Goal: Task Accomplishment & Management: Complete application form

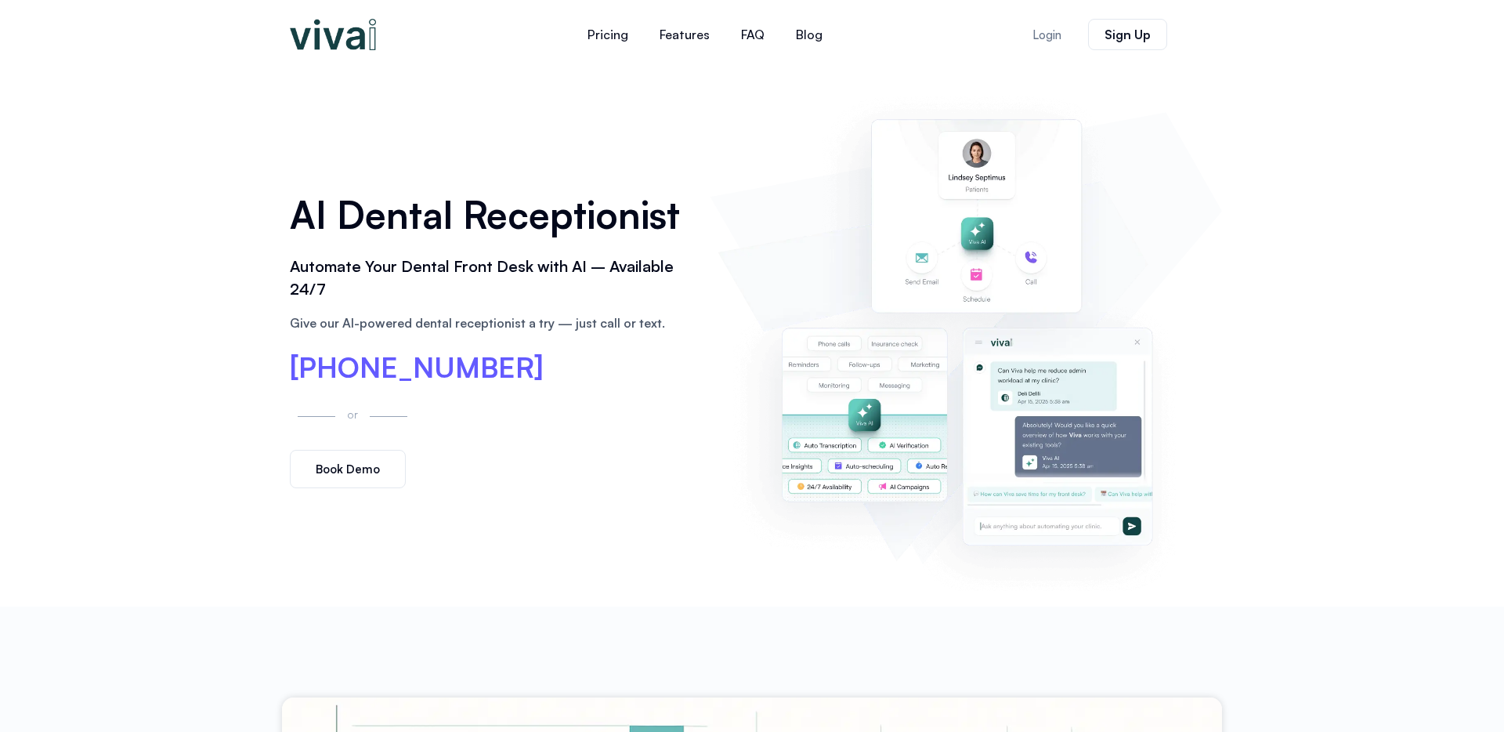
click at [363, 474] on span "Book Demo" at bounding box center [348, 469] width 64 height 12
click at [290, 481] on link "Book Demo" at bounding box center [348, 469] width 116 height 38
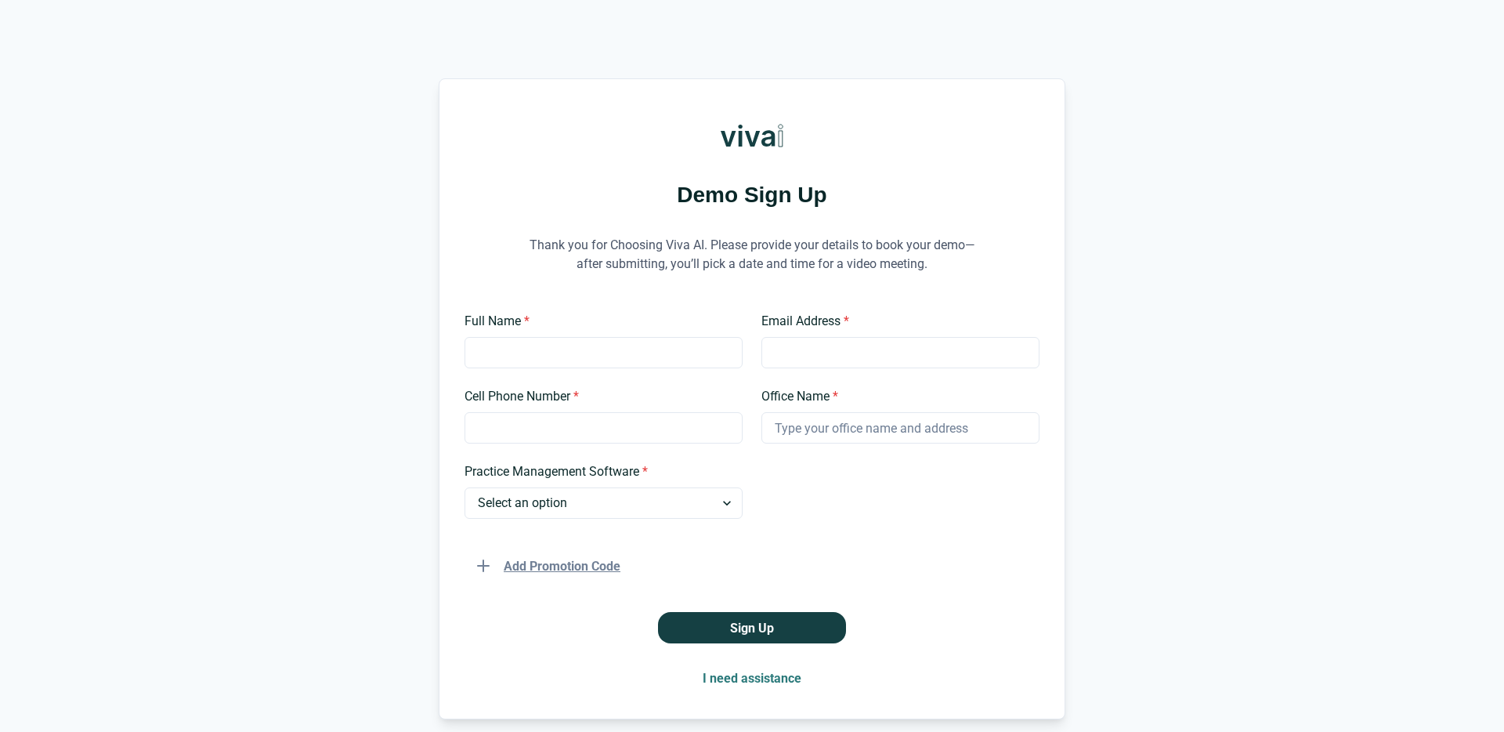
click at [570, 566] on button "Add Promotion Code" at bounding box center [548, 565] width 168 height 31
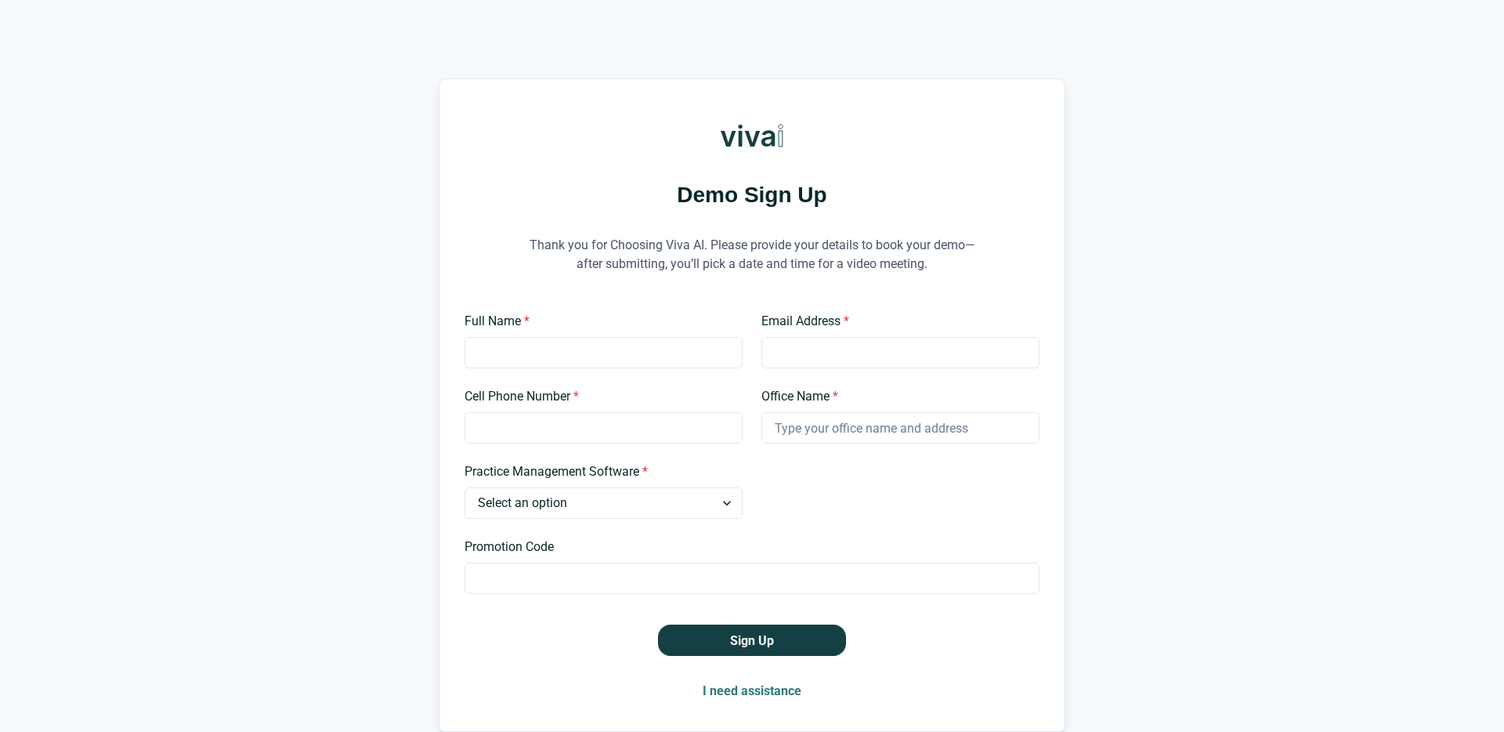
scroll to position [2, 0]
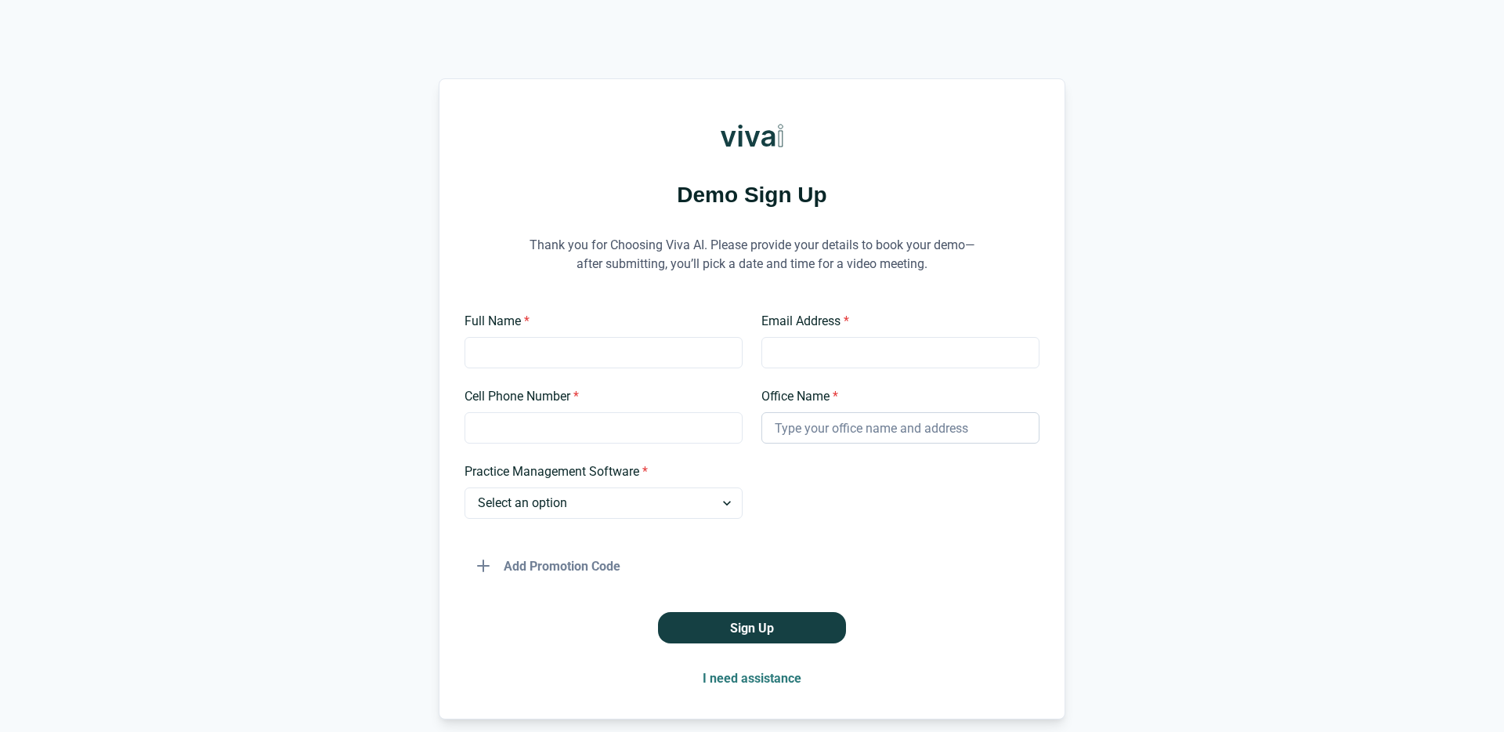
click at [835, 429] on input "Office Name *" at bounding box center [900, 427] width 278 height 31
click at [530, 502] on select "Select an option Dentrix Open Dental EagleSoft Denticon Other" at bounding box center [603, 502] width 278 height 31
click at [782, 352] on input "Email Address *" at bounding box center [900, 352] width 278 height 31
click at [594, 438] on input "Cell Phone Number *" at bounding box center [603, 427] width 278 height 31
